Goal: Check status: Check status

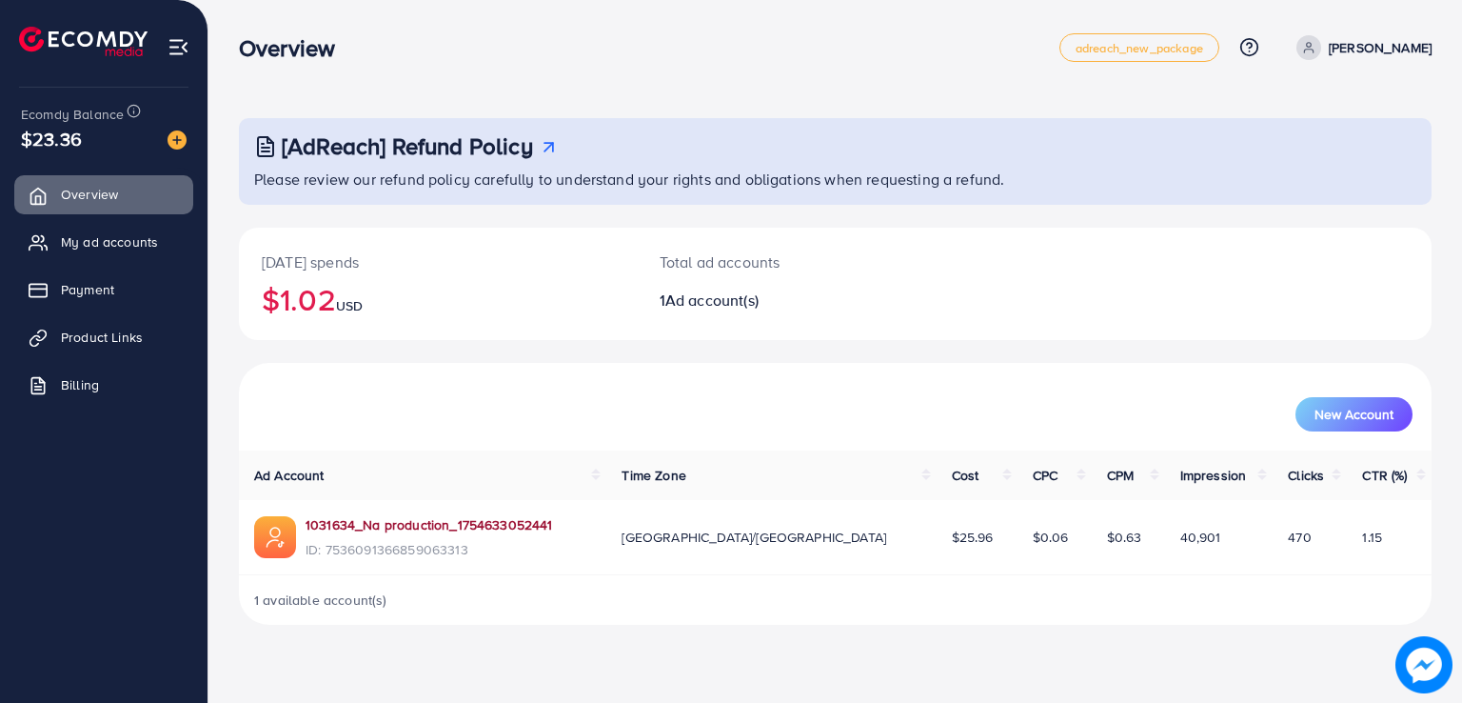
click at [491, 524] on link "1031634_Na production_1754633052441" at bounding box center [430, 524] width 248 height 19
click at [124, 226] on link "My ad accounts" at bounding box center [103, 242] width 179 height 38
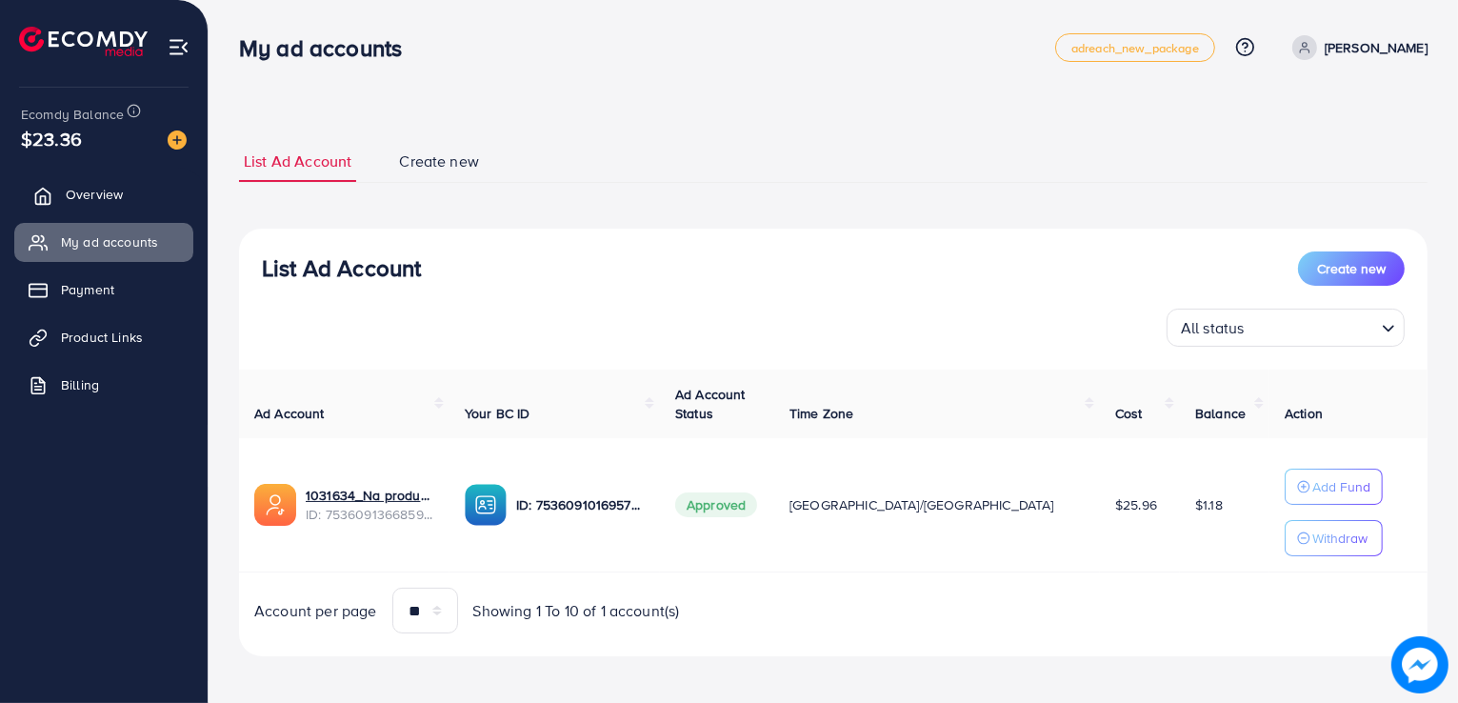
click at [112, 188] on span "Overview" at bounding box center [94, 194] width 57 height 19
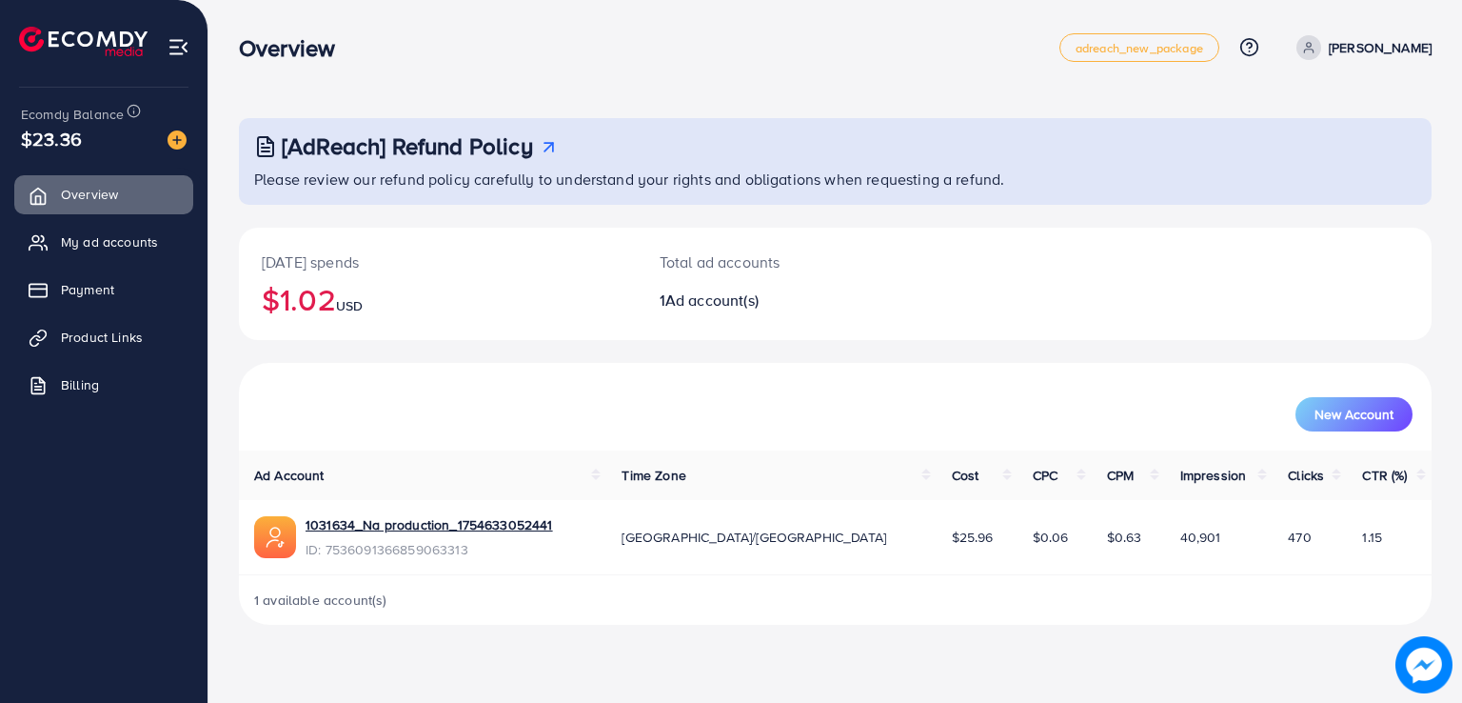
click at [379, 534] on div "1031634_Na production_1754633052441 ID: 7536091366859063313" at bounding box center [430, 537] width 248 height 44
click at [358, 526] on link "1031634_Na production_1754633052441" at bounding box center [430, 524] width 248 height 19
